Goal: Find specific page/section

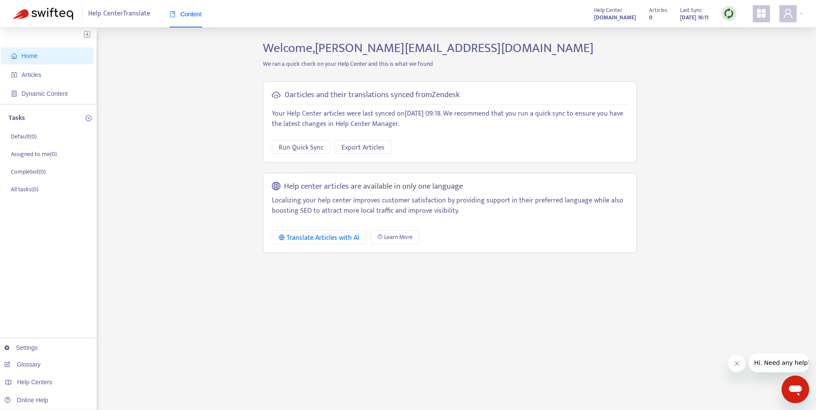
click at [20, 361] on link "Glossary" at bounding box center [22, 364] width 36 height 7
